Goal: Task Accomplishment & Management: Complete application form

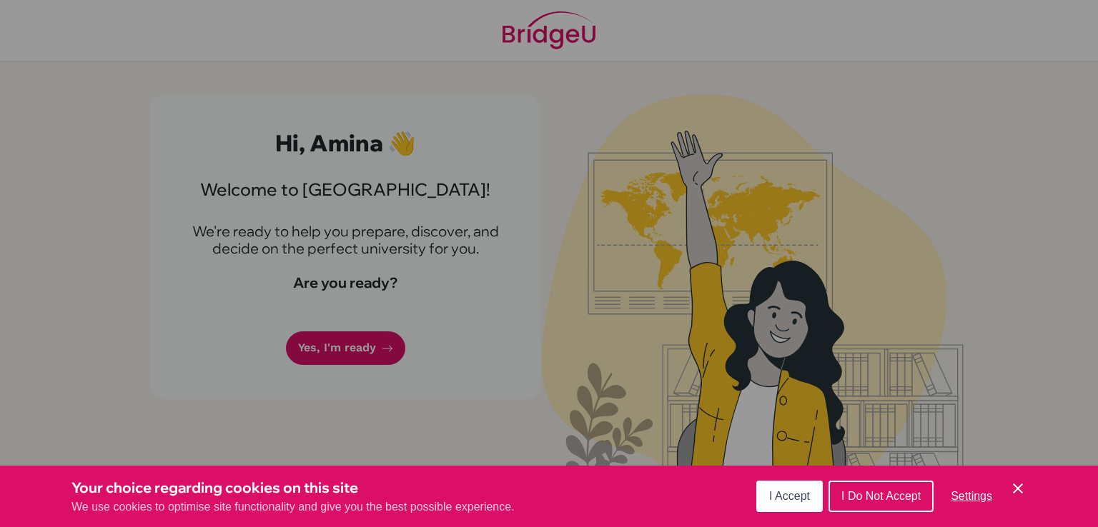
click at [797, 499] on span "I Accept" at bounding box center [789, 496] width 41 height 12
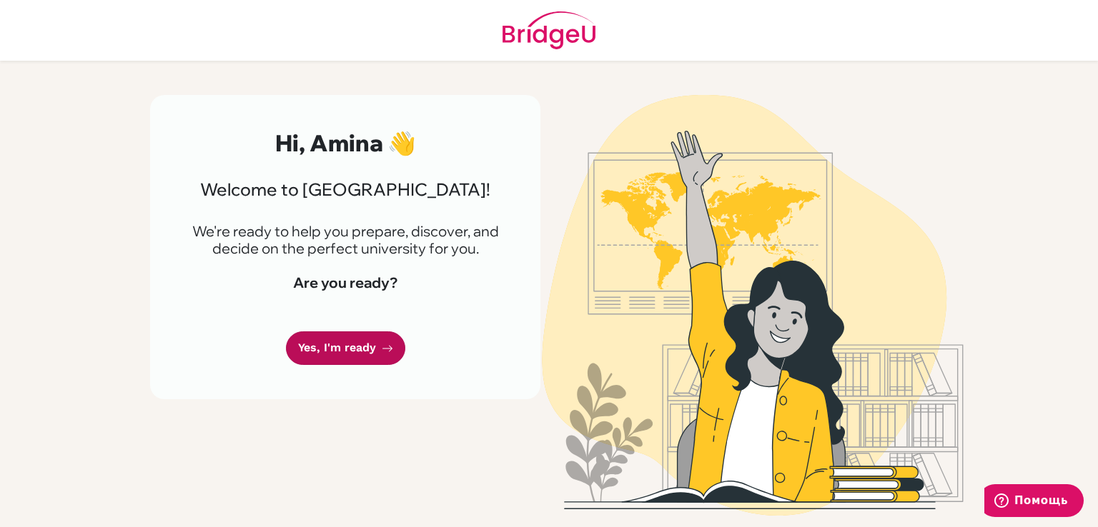
click at [357, 349] on link "Yes, I'm ready" at bounding box center [345, 349] width 119 height 34
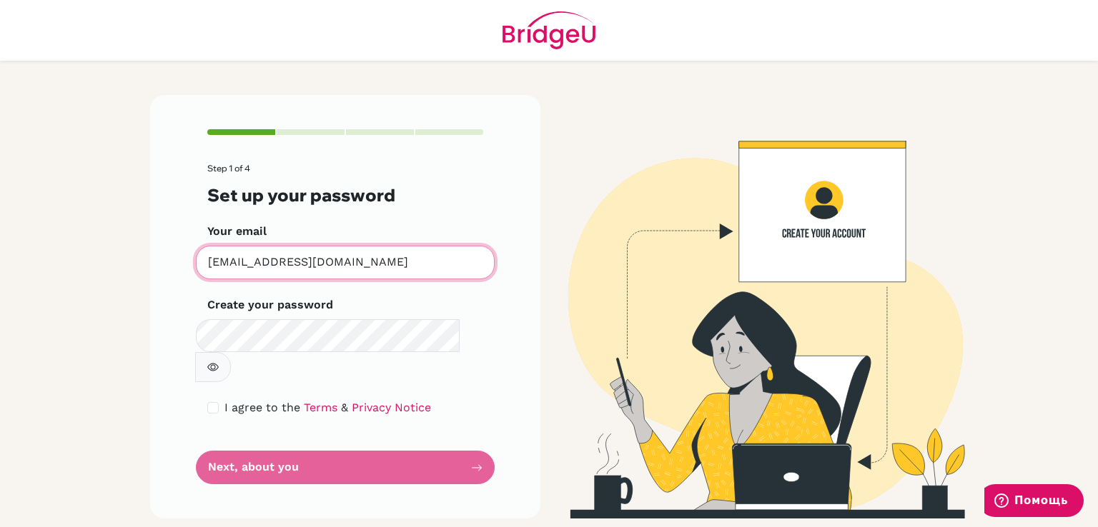
drag, startPoint x: 392, startPoint y: 270, endPoint x: 168, endPoint y: 292, distance: 224.7
click at [162, 301] on div "Step 1 of 4 Set up your password Your email [EMAIL_ADDRESS][DOMAIN_NAME] Invali…" at bounding box center [345, 307] width 390 height 424
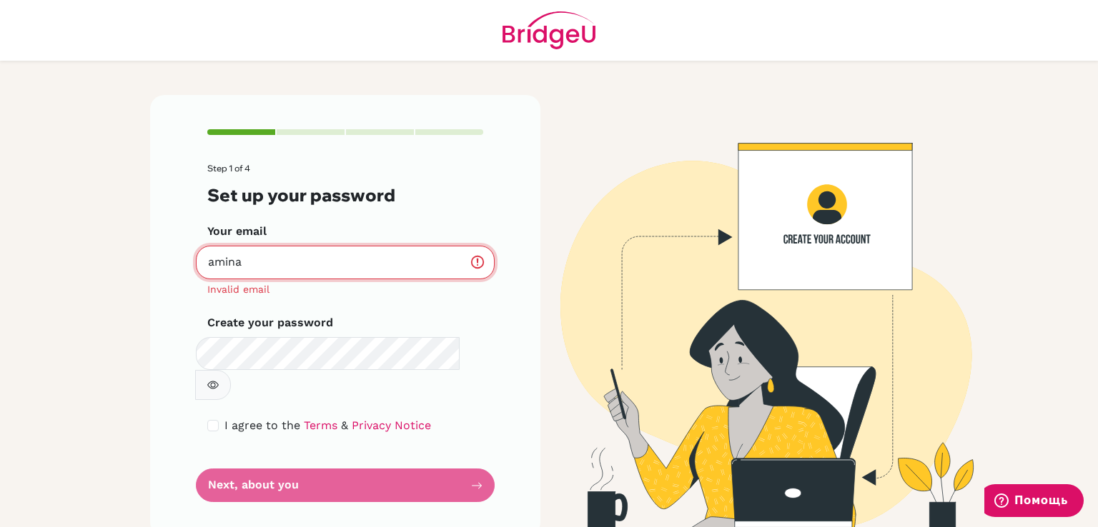
type input "[EMAIL_ADDRESS][DOMAIN_NAME]"
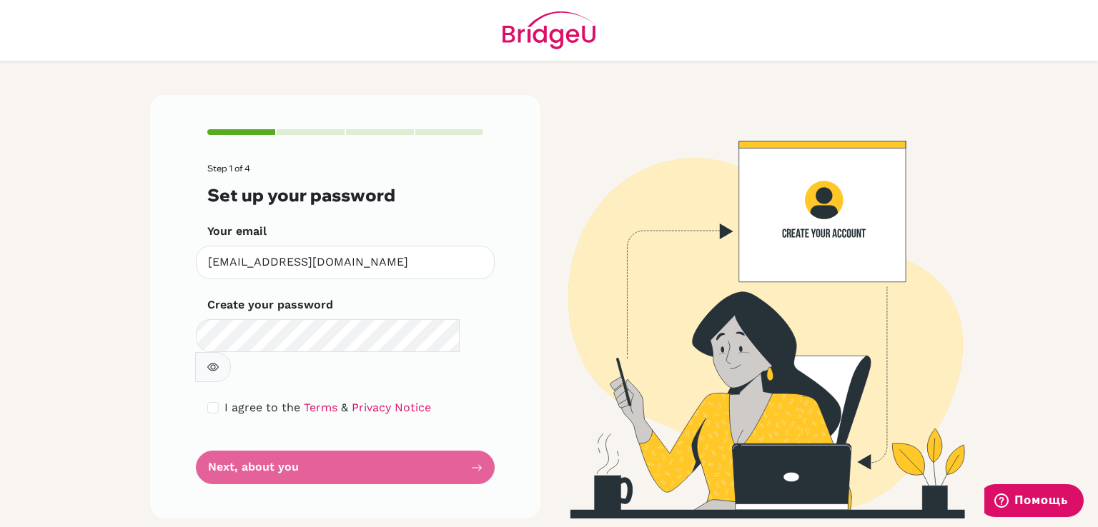
click at [219, 364] on icon "button" at bounding box center [212, 368] width 11 height 8
click at [226, 401] on span "I agree to the" at bounding box center [262, 408] width 76 height 14
click at [221, 399] on div "I agree to the Terms & Privacy Notice" at bounding box center [345, 407] width 276 height 17
click at [214, 402] on input "checkbox" at bounding box center [212, 407] width 11 height 11
checkbox input "true"
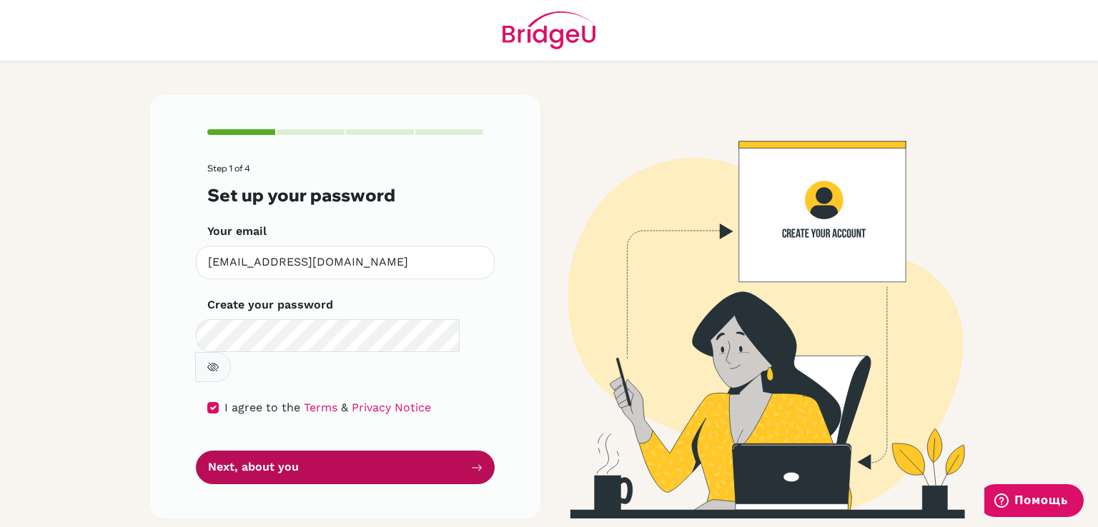
click at [285, 451] on button "Next, about you" at bounding box center [345, 468] width 299 height 34
